Goal: Transaction & Acquisition: Purchase product/service

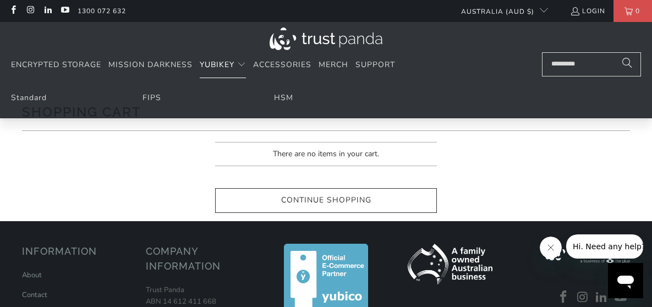
click at [214, 69] on span "YubiKey" at bounding box center [217, 64] width 35 height 10
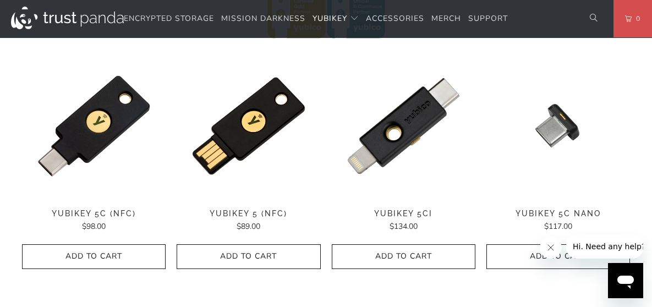
click at [265, 210] on span "YubiKey 5 (NFC)" at bounding box center [249, 213] width 144 height 9
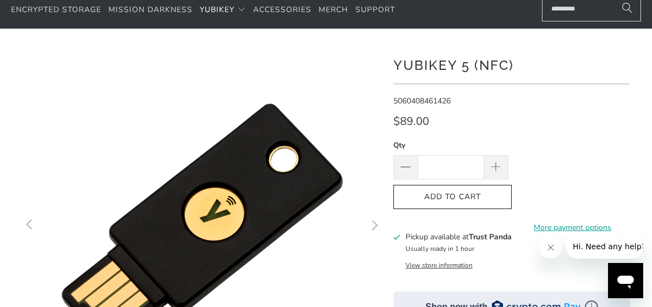
scroll to position [110, 0]
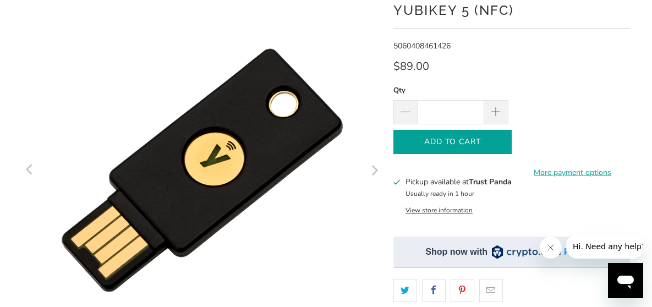
click at [423, 140] on icon "button" at bounding box center [453, 142] width 18 height 18
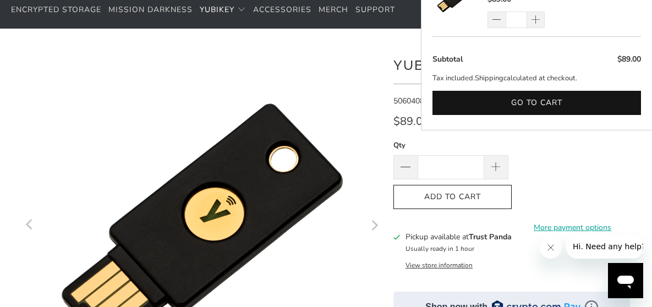
scroll to position [0, 0]
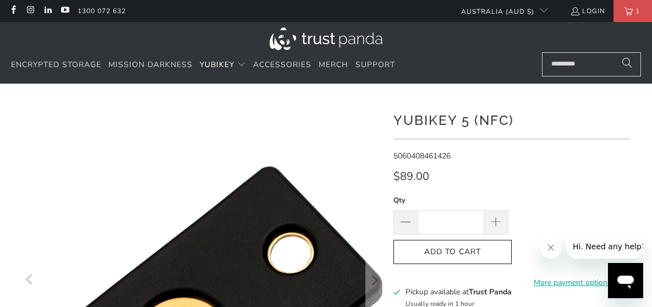
drag, startPoint x: 534, startPoint y: 151, endPoint x: 271, endPoint y: 146, distance: 262.4
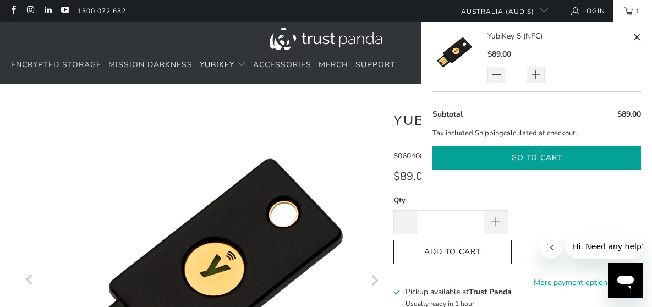
click at [423, 155] on button "Go to cart" at bounding box center [536, 158] width 208 height 25
